Goal: Task Accomplishment & Management: Use online tool/utility

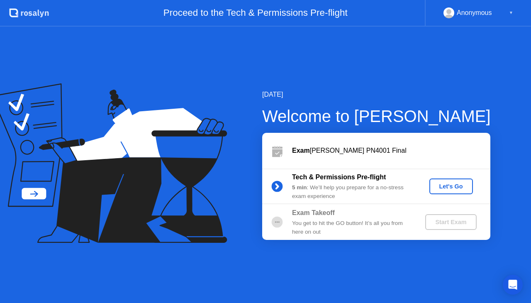
click at [446, 190] on div "Let's Go" at bounding box center [451, 186] width 37 height 7
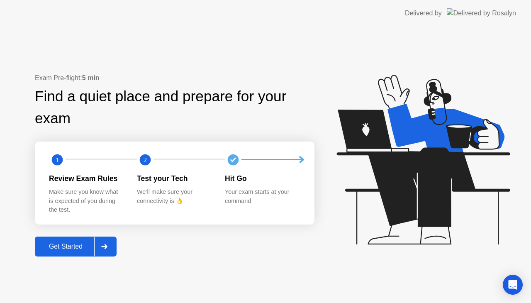
click at [71, 243] on div "Get Started" at bounding box center [65, 246] width 57 height 7
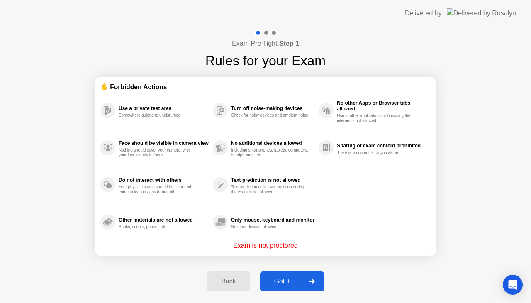
click at [279, 280] on div "Got it" at bounding box center [282, 281] width 39 height 7
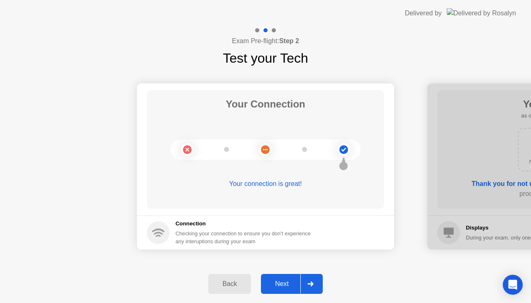
click at [279, 280] on div "Next" at bounding box center [282, 283] width 37 height 7
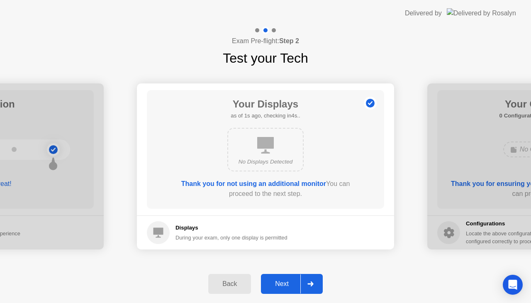
click at [279, 280] on div "Next" at bounding box center [282, 283] width 37 height 7
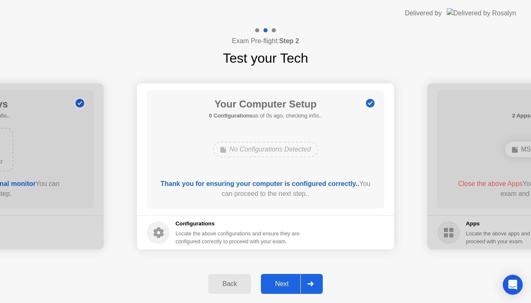
click at [279, 280] on div "Next" at bounding box center [282, 283] width 37 height 7
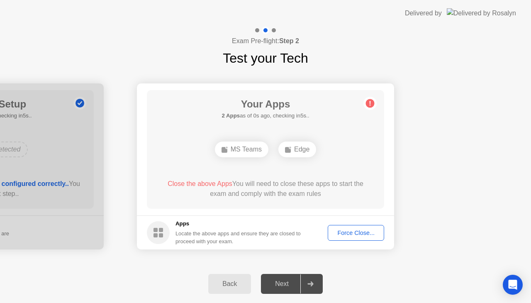
click at [369, 235] on div "Force Close..." at bounding box center [356, 233] width 51 height 7
click at [366, 232] on div "Force Close..." at bounding box center [356, 233] width 51 height 7
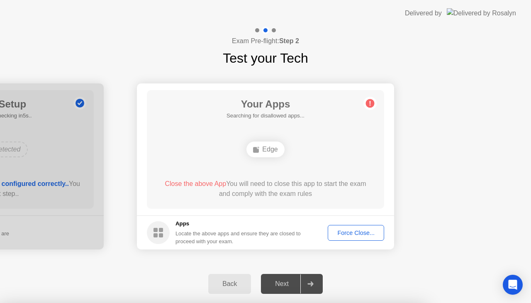
click at [365, 231] on div "Force Close..." at bounding box center [356, 233] width 51 height 7
click at [347, 235] on div "Force Close..." at bounding box center [356, 233] width 51 height 7
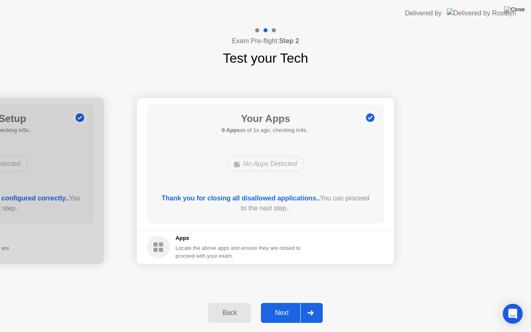
click at [293, 303] on div "Next" at bounding box center [282, 312] width 37 height 7
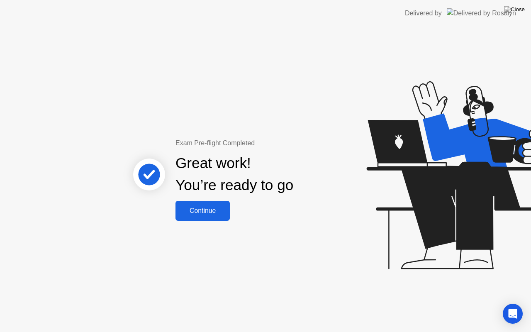
click at [215, 211] on div "Continue" at bounding box center [202, 210] width 49 height 7
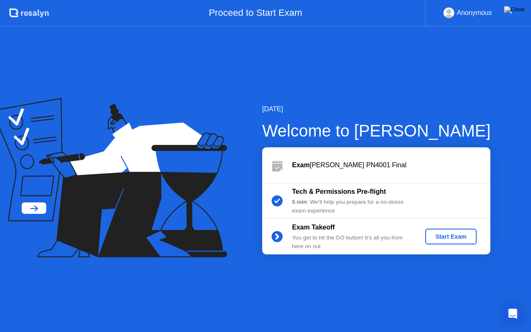
click at [436, 230] on button "Start Exam" at bounding box center [450, 237] width 51 height 16
